Goal: Find specific page/section

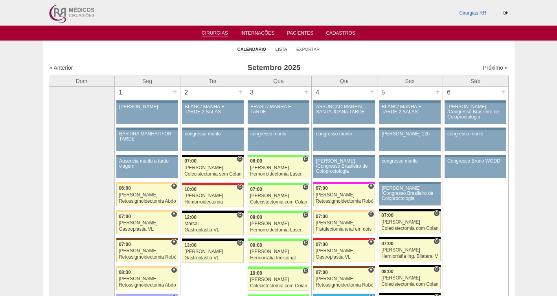
click at [279, 48] on link "Lista" at bounding box center [282, 49] width 12 height 6
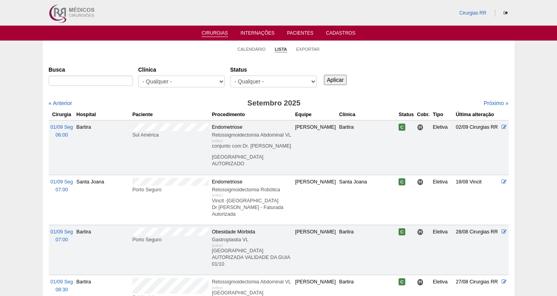
select select "resr"
click at [230, 76] on select "- Qualquer - Reservada Confirmada Suspensa Cancelada" at bounding box center [273, 82] width 87 height 12
click at [334, 79] on input "Aplicar" at bounding box center [335, 80] width 23 height 10
